Goal: Information Seeking & Learning: Check status

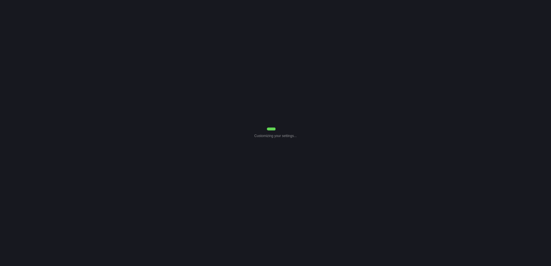
select select "0"
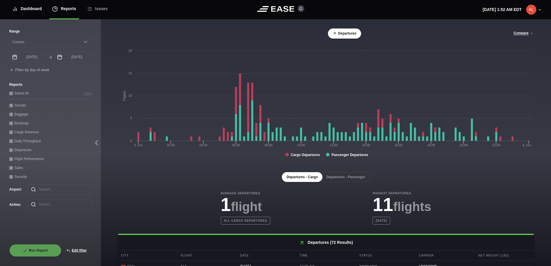
click at [30, 7] on div "Dashboard" at bounding box center [27, 8] width 30 height 19
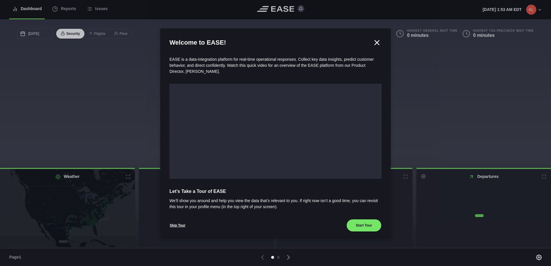
click at [70, 10] on div at bounding box center [275, 133] width 551 height 266
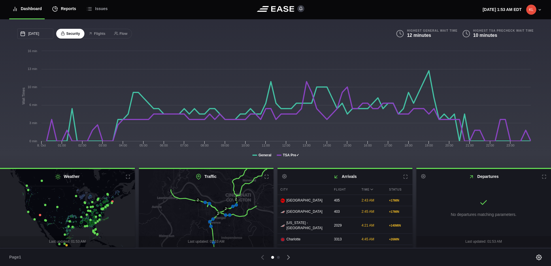
click at [68, 12] on div "Reports" at bounding box center [64, 8] width 24 height 19
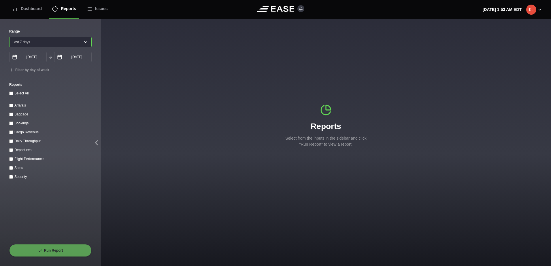
click at [61, 41] on select "[DATE] Last 7 days Last 14 days Last 30 days Last 6 weeks" at bounding box center [50, 42] width 82 height 10
select select "30"
click at [9, 37] on select "[DATE] Last 7 days Last 14 days Last 30 days Last 6 weeks" at bounding box center [50, 42] width 82 height 10
type input "[DATE]"
click at [13, 144] on div "Daily Throughput" at bounding box center [50, 141] width 82 height 6
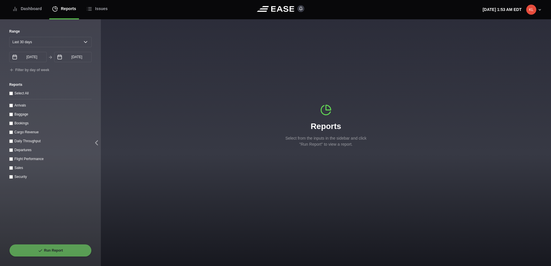
click at [10, 141] on throughput "Daily Throughput" at bounding box center [11, 142] width 4 height 4
checkbox throughput "true"
click at [68, 248] on button "Run Report" at bounding box center [50, 250] width 82 height 13
select select "30"
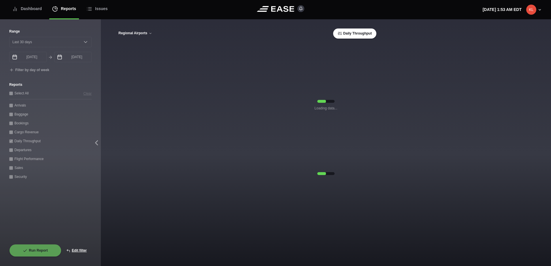
drag, startPoint x: 151, startPoint y: 34, endPoint x: 151, endPoint y: 43, distance: 9.2
click at [150, 34] on icon at bounding box center [150, 33] width 3 height 3
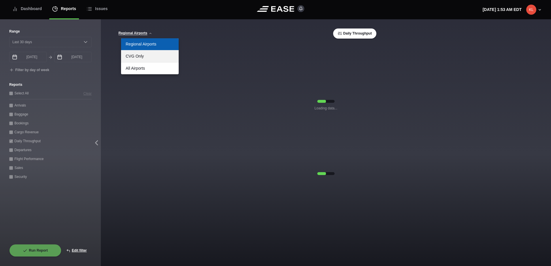
click at [152, 58] on link "CVG Only" at bounding box center [150, 56] width 58 height 12
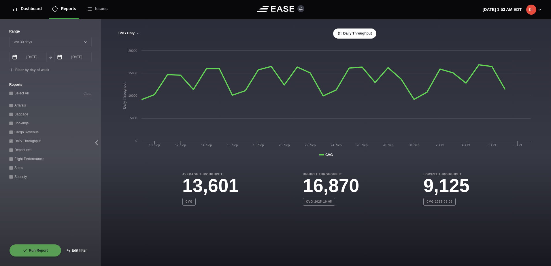
click at [26, 11] on div "Dashboard" at bounding box center [27, 8] width 30 height 19
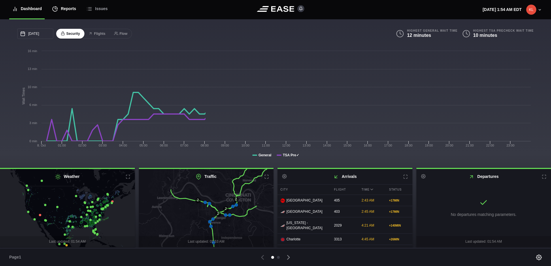
click at [63, 10] on div "Reports" at bounding box center [64, 8] width 24 height 19
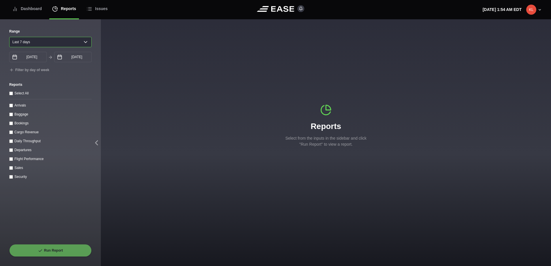
click at [57, 39] on select "[DATE] Last 7 days Last 14 days Last 30 days Last 6 weeks" at bounding box center [50, 42] width 82 height 10
select select "30"
click at [9, 37] on select "[DATE] Last 7 days Last 14 days Last 30 days Last 6 weeks" at bounding box center [50, 42] width 82 height 10
type input "[DATE]"
click at [11, 140] on div "Daily Throughput" at bounding box center [50, 141] width 82 height 6
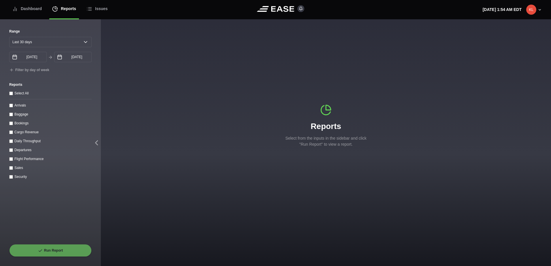
drag, startPoint x: 11, startPoint y: 140, endPoint x: 11, endPoint y: 143, distance: 3.8
click at [11, 140] on div "Daily Throughput" at bounding box center [50, 141] width 82 height 6
click at [11, 143] on throughput "Daily Throughput" at bounding box center [11, 142] width 4 height 4
checkbox throughput "true"
click at [61, 253] on button "Run Report" at bounding box center [50, 250] width 82 height 13
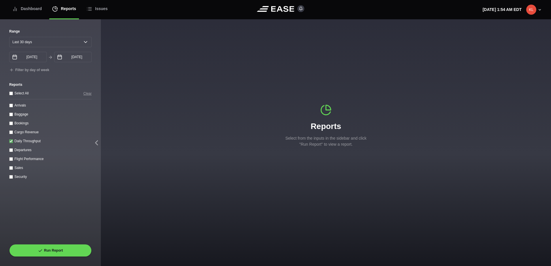
select select "30"
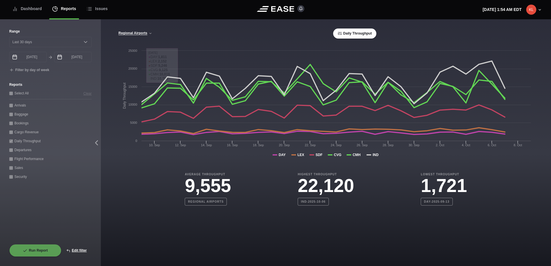
click at [149, 31] on div "[GEOGRAPHIC_DATA] CVG Only All Airports Daily Throughput" at bounding box center [326, 34] width 416 height 10
click at [149, 34] on icon at bounding box center [150, 33] width 3 height 3
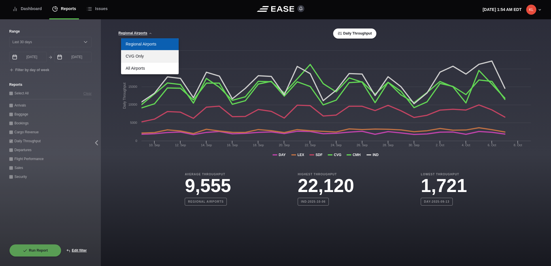
click at [146, 58] on link "CVG Only" at bounding box center [150, 56] width 58 height 12
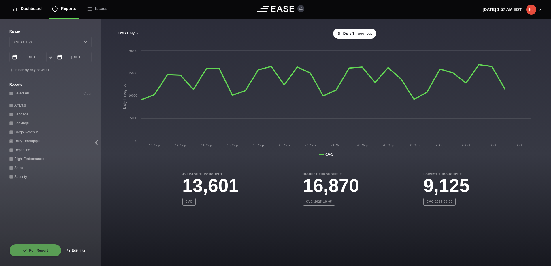
click at [28, 9] on div "Dashboard" at bounding box center [27, 8] width 30 height 19
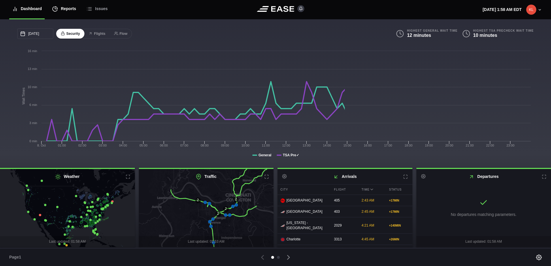
click at [65, 12] on div "Reports" at bounding box center [64, 8] width 24 height 19
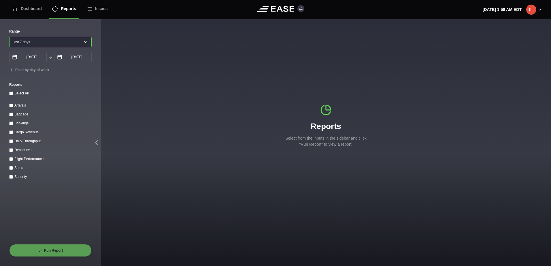
click at [35, 42] on select "[DATE] Last 7 days Last 14 days Last 30 days Last 6 weeks" at bounding box center [50, 42] width 82 height 10
select select "1"
click at [9, 37] on select "[DATE] Last 7 days Last 14 days Last 30 days Last 6 weeks" at bounding box center [50, 42] width 82 height 10
type input "[DATE]"
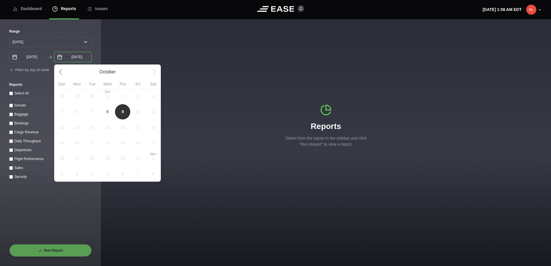
click at [82, 59] on input "[DATE]" at bounding box center [72, 57] width 37 height 10
click at [106, 113] on span "8" at bounding box center [107, 112] width 15 height 16
type input "[DATE]"
select select "0"
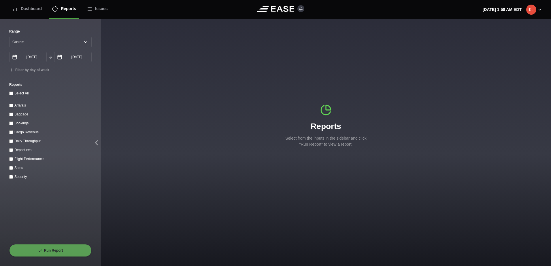
click at [10, 106] on input "Arrivals" at bounding box center [11, 106] width 4 height 4
checkbox input "true"
click at [69, 248] on button "Run Report" at bounding box center [50, 250] width 82 height 13
select select "0"
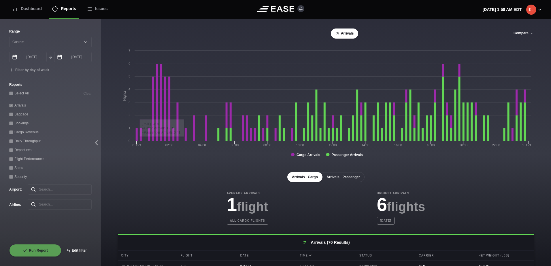
click at [333, 180] on button "Arrivals - Passenger" at bounding box center [343, 177] width 43 height 10
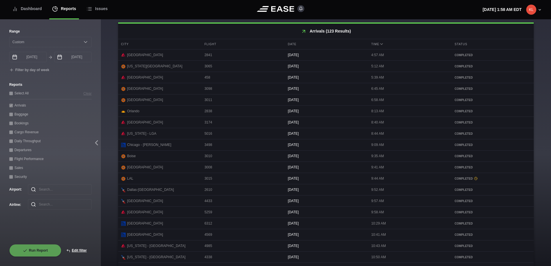
scroll to position [244, 0]
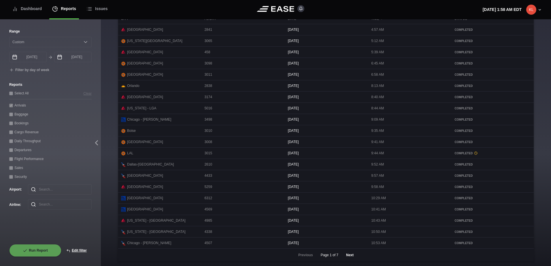
click at [350, 254] on button "Next" at bounding box center [349, 255] width 17 height 13
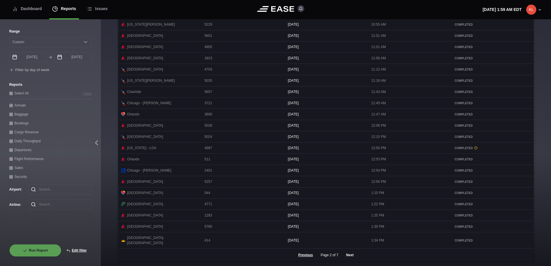
click at [350, 257] on button "Next" at bounding box center [349, 255] width 17 height 13
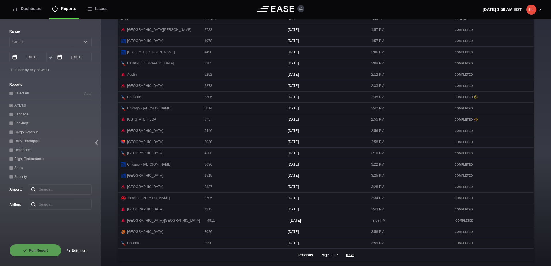
click at [299, 256] on button "Previous" at bounding box center [305, 255] width 24 height 13
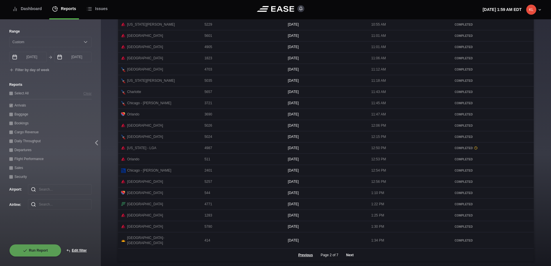
click at [348, 258] on button "Next" at bounding box center [349, 255] width 17 height 13
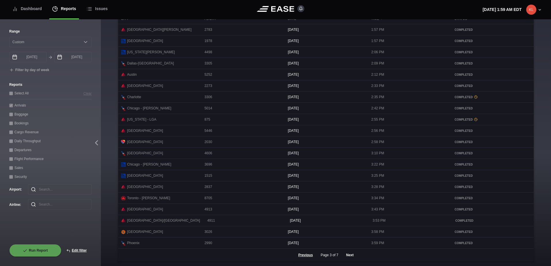
click at [346, 257] on button "Next" at bounding box center [349, 255] width 17 height 13
click at [348, 252] on button "Next" at bounding box center [349, 255] width 17 height 13
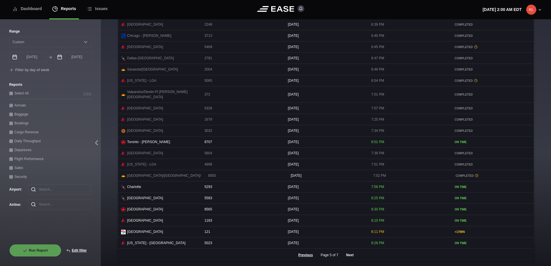
click at [349, 255] on button "Next" at bounding box center [349, 255] width 17 height 13
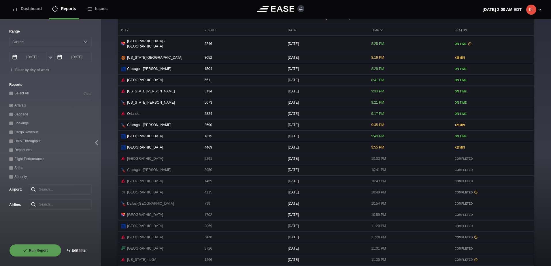
scroll to position [215, 0]
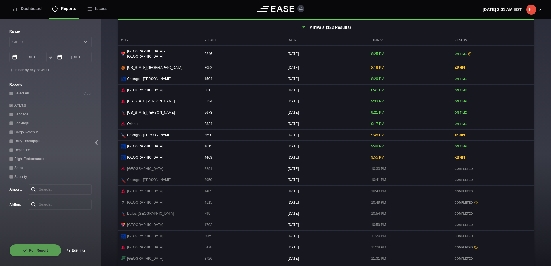
drag, startPoint x: 188, startPoint y: 199, endPoint x: 208, endPoint y: 202, distance: 19.6
click at [188, 199] on div "[GEOGRAPHIC_DATA]" at bounding box center [159, 202] width 82 height 11
click at [206, 203] on span "4115" at bounding box center [208, 203] width 8 height 4
copy span "4115"
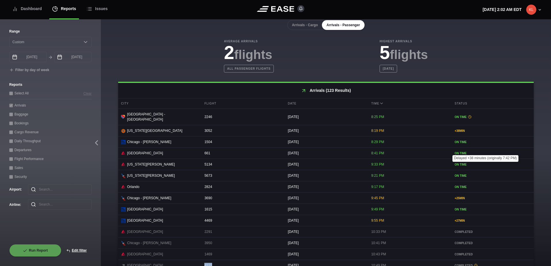
scroll to position [244, 0]
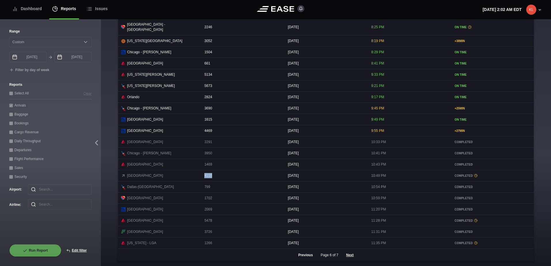
click at [306, 258] on button "Previous" at bounding box center [305, 255] width 24 height 13
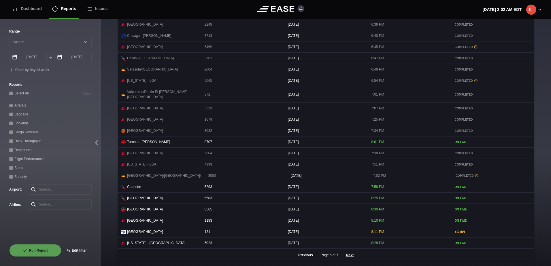
click at [306, 258] on button "Previous" at bounding box center [305, 255] width 24 height 13
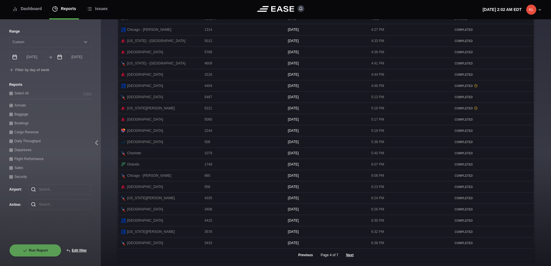
click at [306, 258] on button "Previous" at bounding box center [305, 255] width 24 height 13
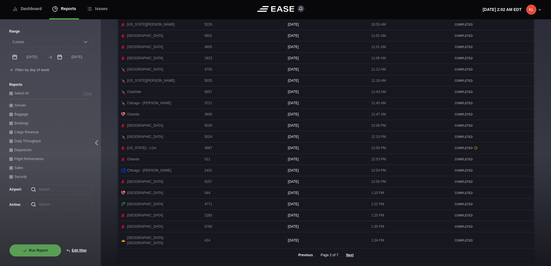
click at [306, 258] on button "Previous" at bounding box center [305, 255] width 24 height 13
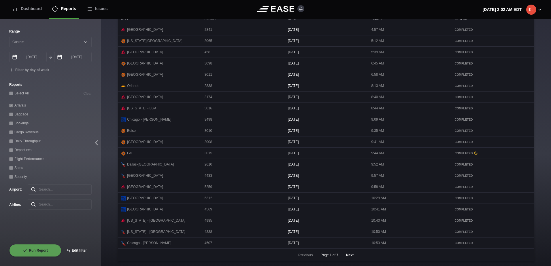
click at [348, 256] on button "Next" at bounding box center [349, 255] width 17 height 13
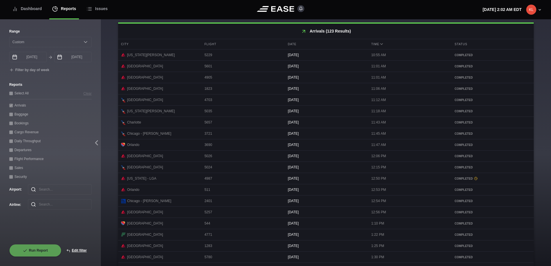
scroll to position [244, 0]
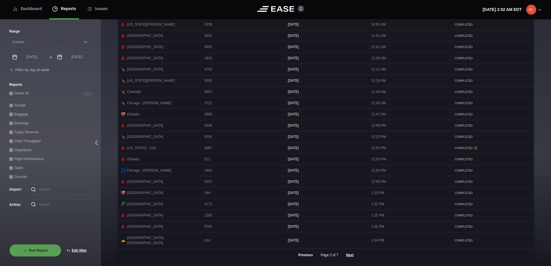
click at [309, 256] on button "Previous" at bounding box center [305, 255] width 24 height 13
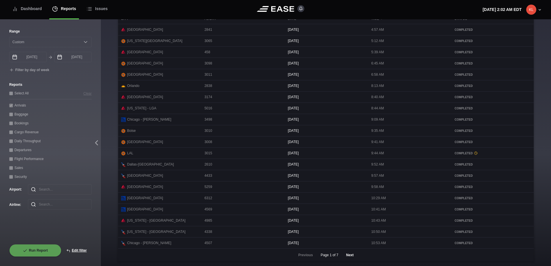
click at [349, 256] on button "Next" at bounding box center [349, 255] width 17 height 13
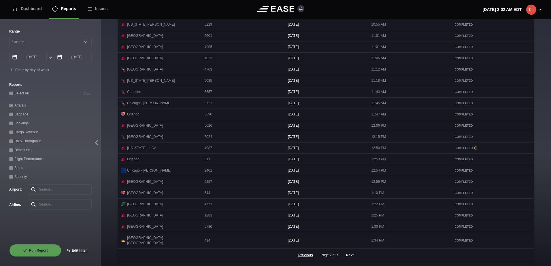
click at [349, 256] on button "Next" at bounding box center [349, 255] width 17 height 13
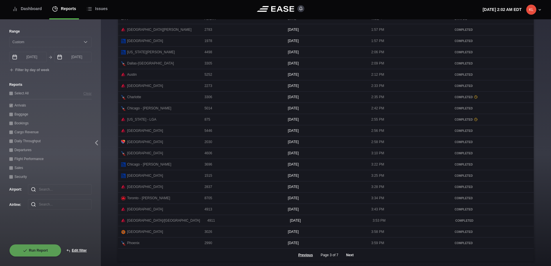
click at [347, 254] on button "Next" at bounding box center [349, 255] width 17 height 13
click at [351, 256] on button "Next" at bounding box center [349, 255] width 17 height 13
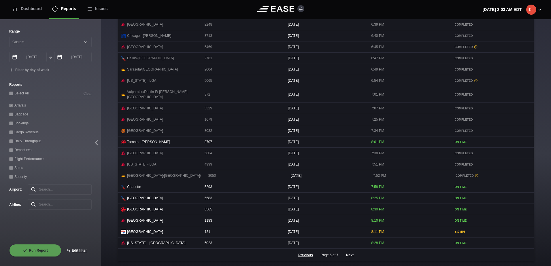
click at [351, 257] on button "Next" at bounding box center [349, 255] width 17 height 13
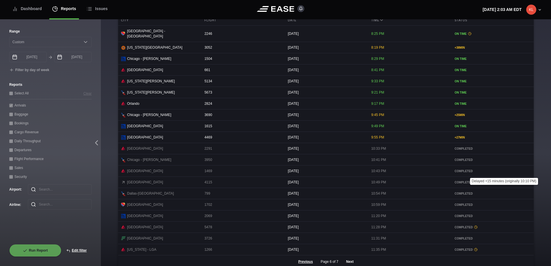
scroll to position [244, 0]
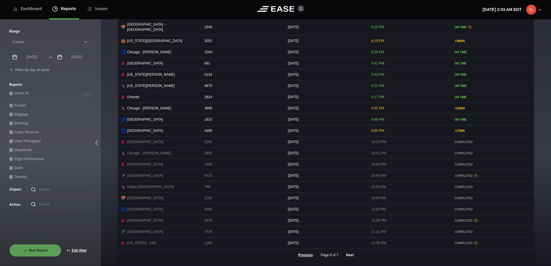
click at [351, 257] on button "Next" at bounding box center [349, 255] width 17 height 13
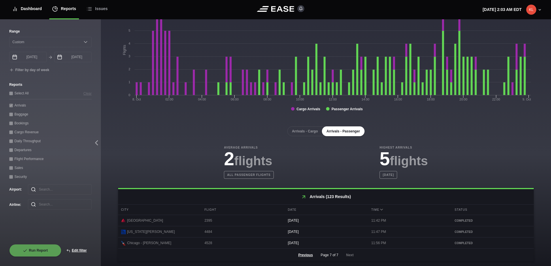
click at [29, 7] on div "Dashboard" at bounding box center [27, 8] width 30 height 19
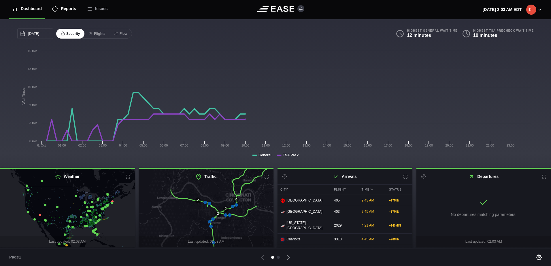
click at [66, 11] on div "Reports" at bounding box center [64, 8] width 24 height 19
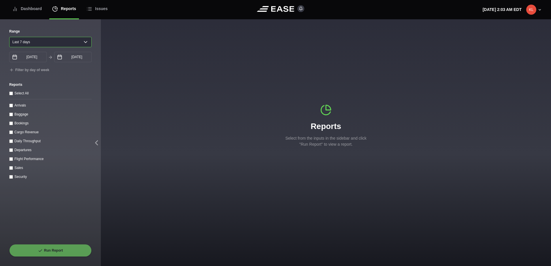
click at [48, 40] on select "[DATE] Last 7 days Last 14 days Last 30 days Last 6 weeks" at bounding box center [50, 42] width 82 height 10
select select "1"
click at [9, 37] on select "[DATE] Last 7 days Last 14 days Last 30 days Last 6 weeks" at bounding box center [50, 42] width 82 height 10
type input "[DATE]"
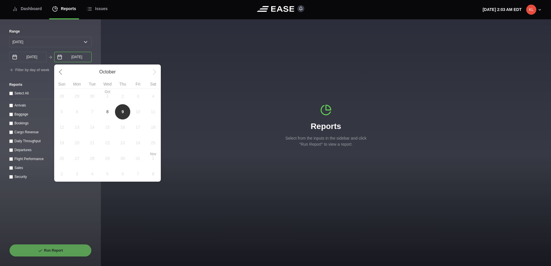
click at [71, 60] on input "[DATE]" at bounding box center [72, 57] width 37 height 10
click at [109, 113] on span "8" at bounding box center [107, 112] width 15 height 16
type input "[DATE]"
select select "0"
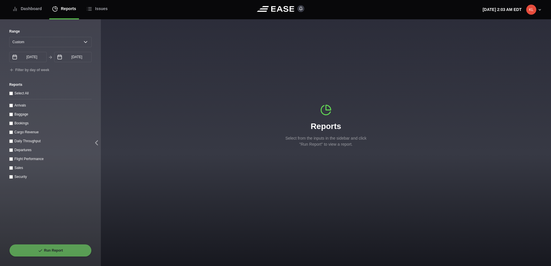
click at [11, 152] on input "Departures" at bounding box center [11, 150] width 4 height 4
checkbox input "true"
click at [45, 252] on button "Run Report" at bounding box center [50, 250] width 82 height 13
select select "0"
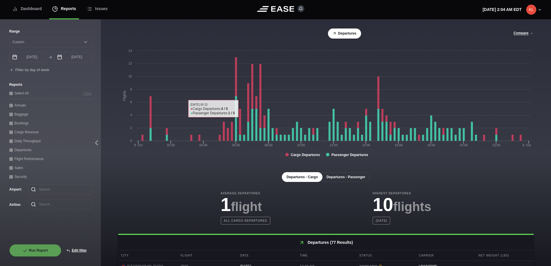
click at [348, 175] on button "Departures - Passenger" at bounding box center [346, 177] width 48 height 10
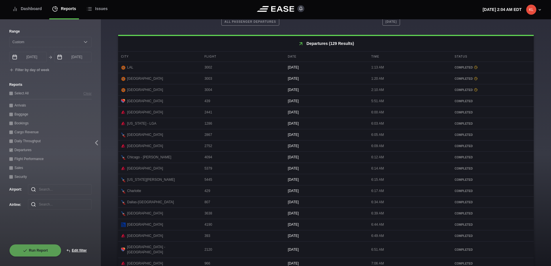
scroll to position [244, 0]
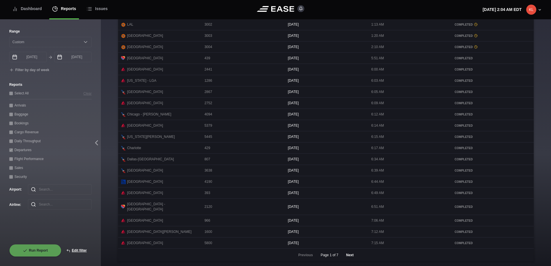
click at [353, 257] on button "Next" at bounding box center [349, 255] width 17 height 13
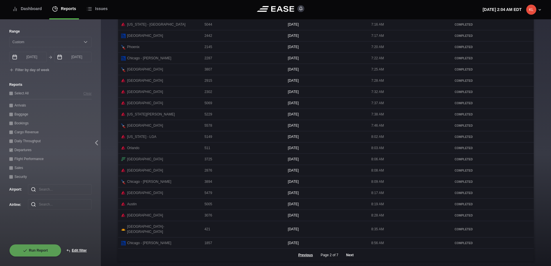
click at [348, 255] on button "Next" at bounding box center [349, 255] width 17 height 13
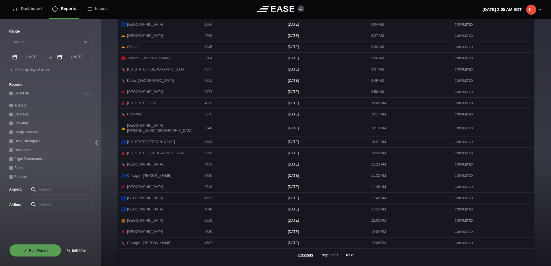
click at [347, 256] on button "Next" at bounding box center [349, 255] width 17 height 13
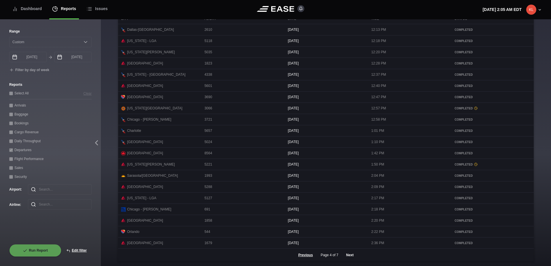
click at [347, 256] on button "Next" at bounding box center [349, 255] width 17 height 13
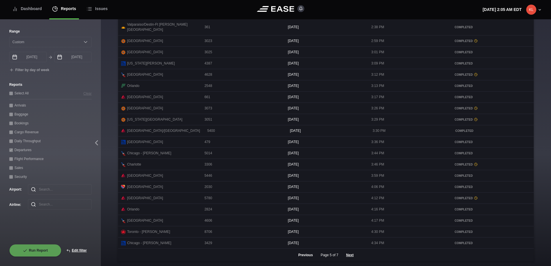
click at [307, 255] on button "Previous" at bounding box center [305, 255] width 24 height 13
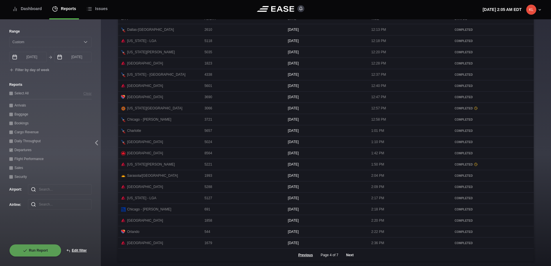
click at [349, 257] on button "Next" at bounding box center [349, 255] width 17 height 13
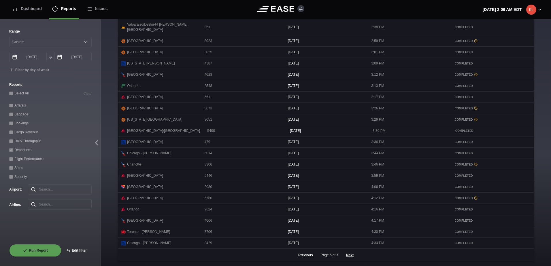
click at [306, 257] on button "Previous" at bounding box center [305, 255] width 24 height 13
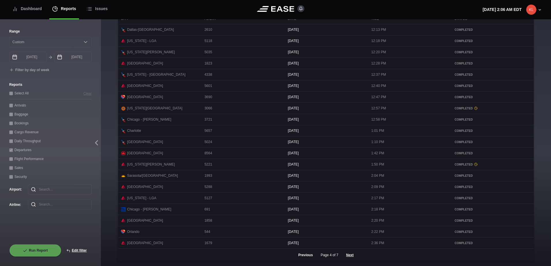
drag, startPoint x: 308, startPoint y: 255, endPoint x: 321, endPoint y: 257, distance: 12.9
click at [308, 255] on button "Previous" at bounding box center [305, 255] width 24 height 13
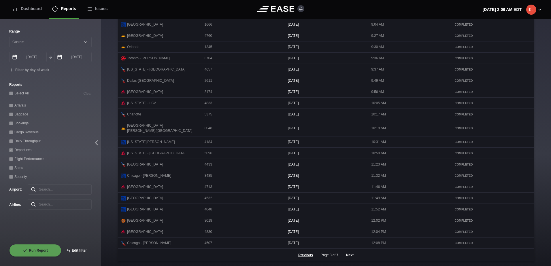
click at [347, 253] on button "Next" at bounding box center [349, 255] width 17 height 13
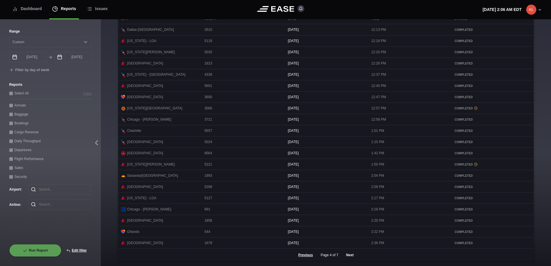
click at [348, 254] on button "Next" at bounding box center [349, 255] width 17 height 13
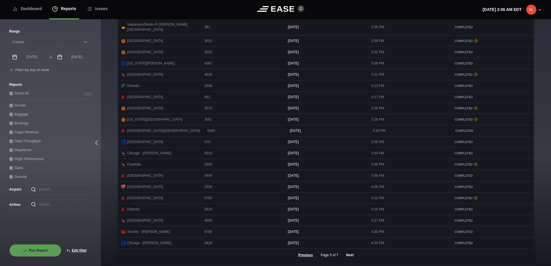
click at [349, 257] on button "Next" at bounding box center [349, 255] width 17 height 13
click at [349, 255] on button "Next" at bounding box center [349, 255] width 17 height 13
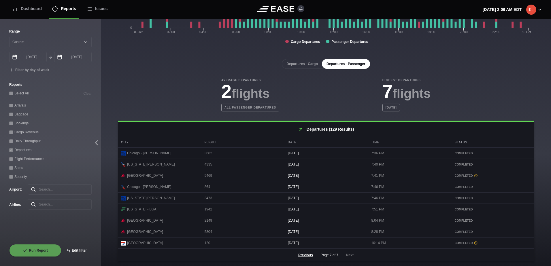
scroll to position [118, 0]
